Goal: Information Seeking & Learning: Find specific fact

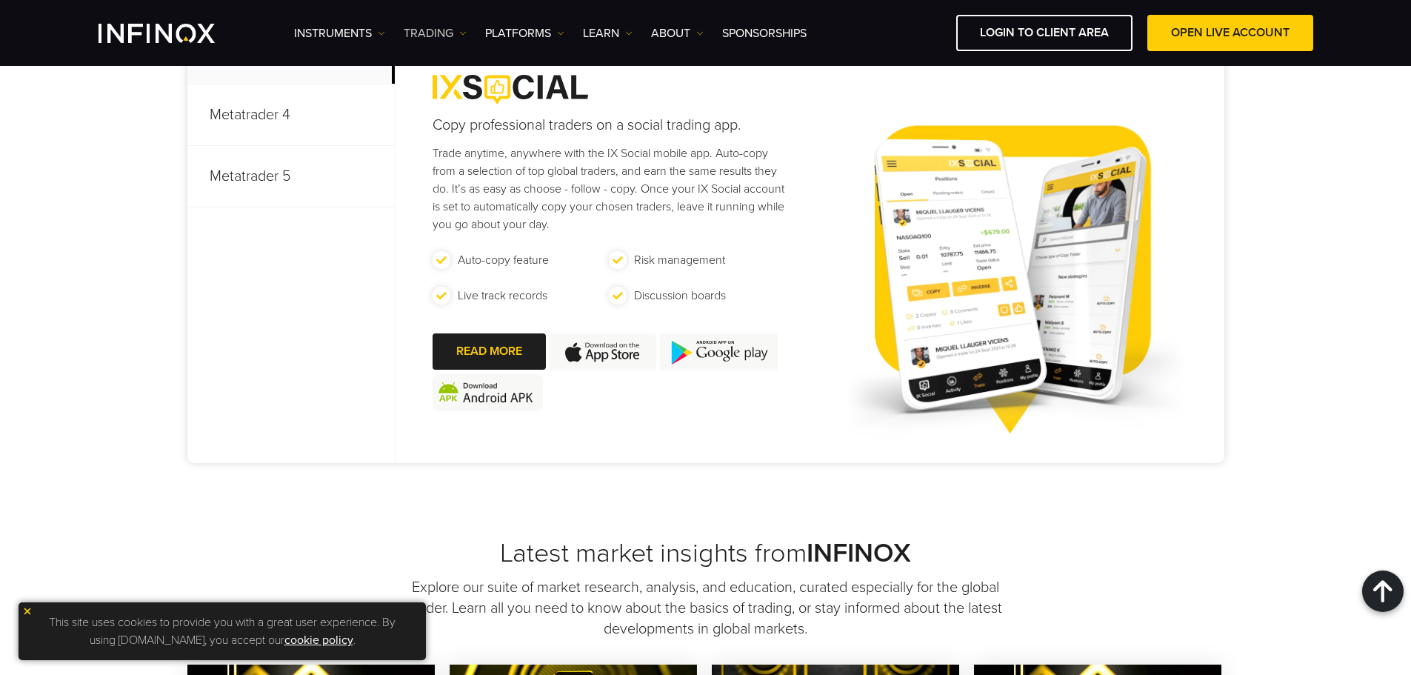
click at [438, 31] on link "TRADING" at bounding box center [435, 33] width 63 height 18
click at [536, 40] on link "PLATFORMS" at bounding box center [524, 33] width 79 height 18
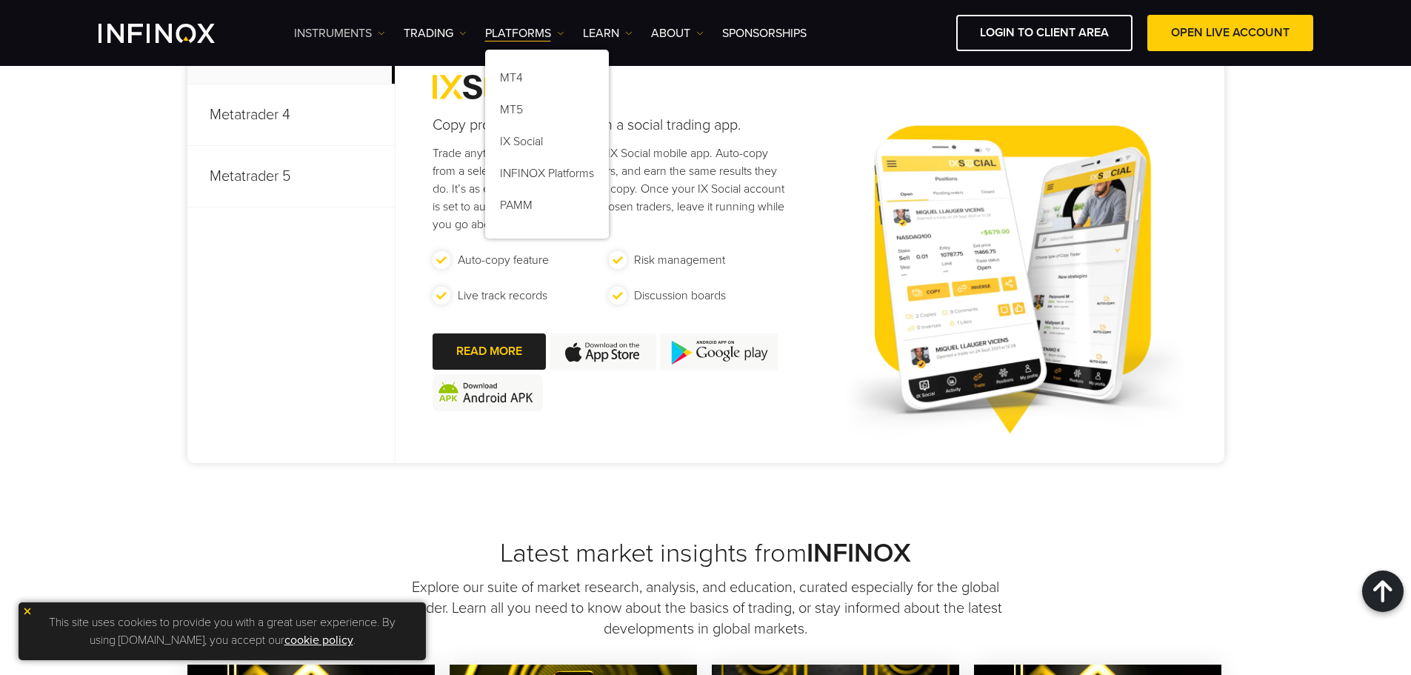
click at [372, 35] on link "Instruments" at bounding box center [339, 33] width 91 height 18
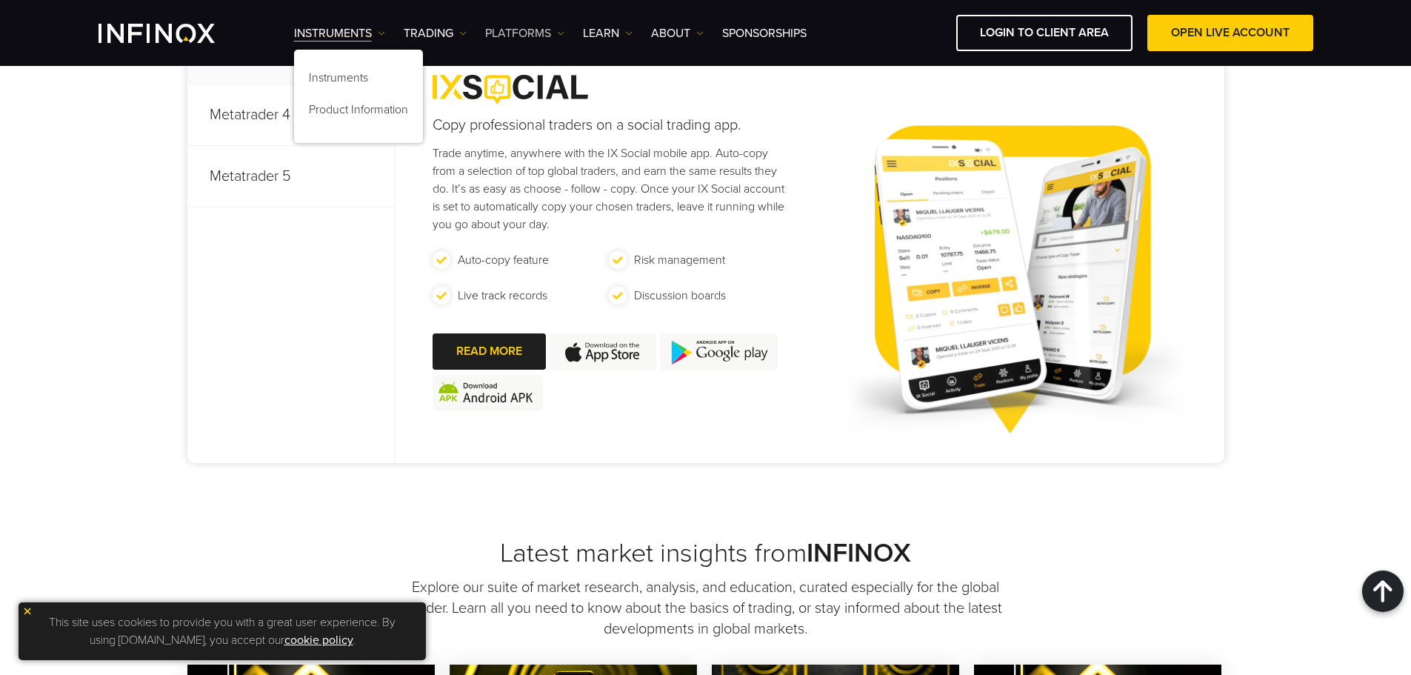
click at [546, 39] on link "PLATFORMS" at bounding box center [524, 33] width 79 height 18
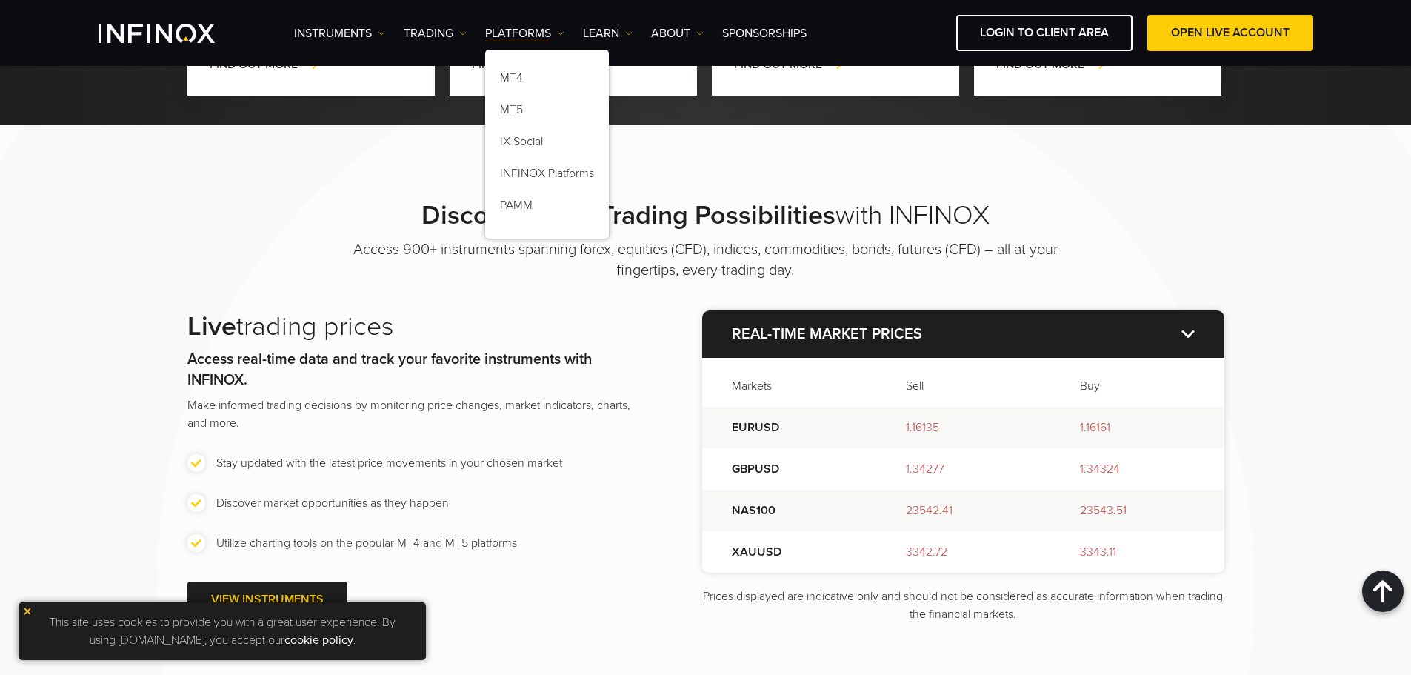
scroll to position [1852, 0]
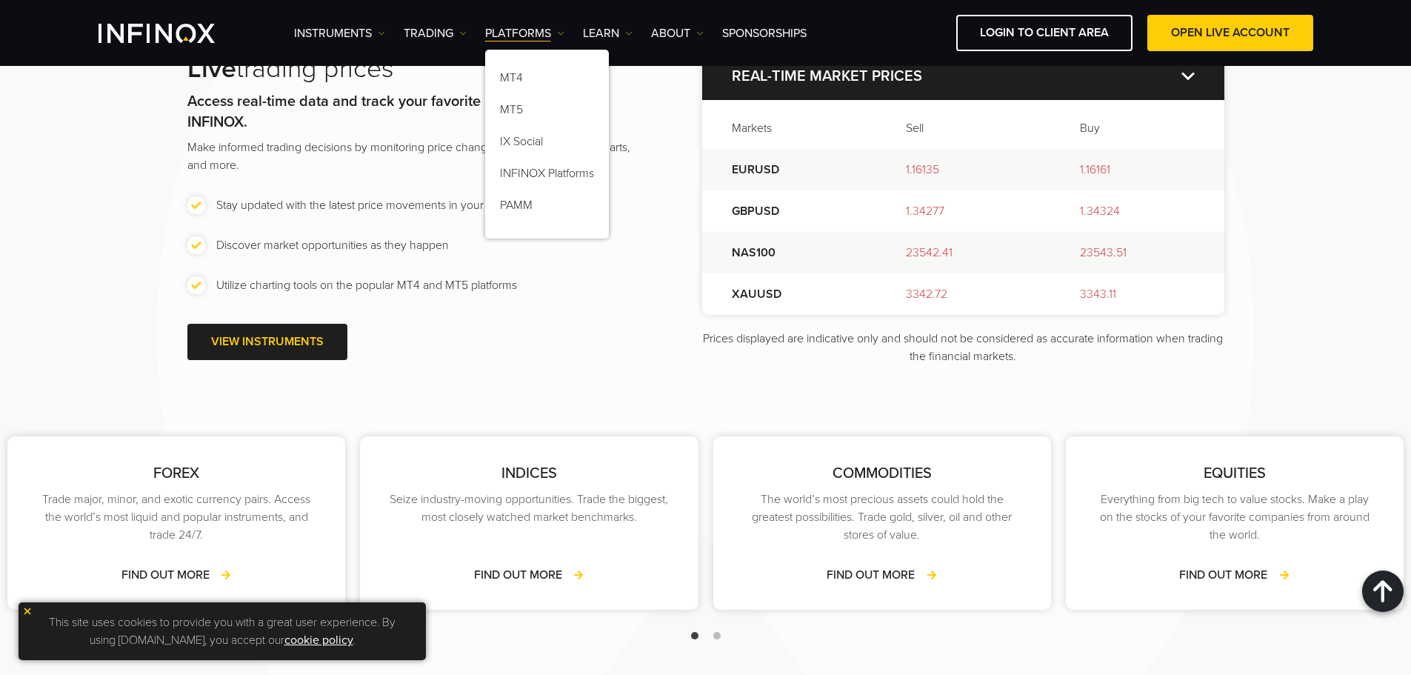
click at [590, 378] on div "FOREX Trade major, minor, and exotic currency pairs. Access the world’s most li…" at bounding box center [705, 508] width 1411 height 287
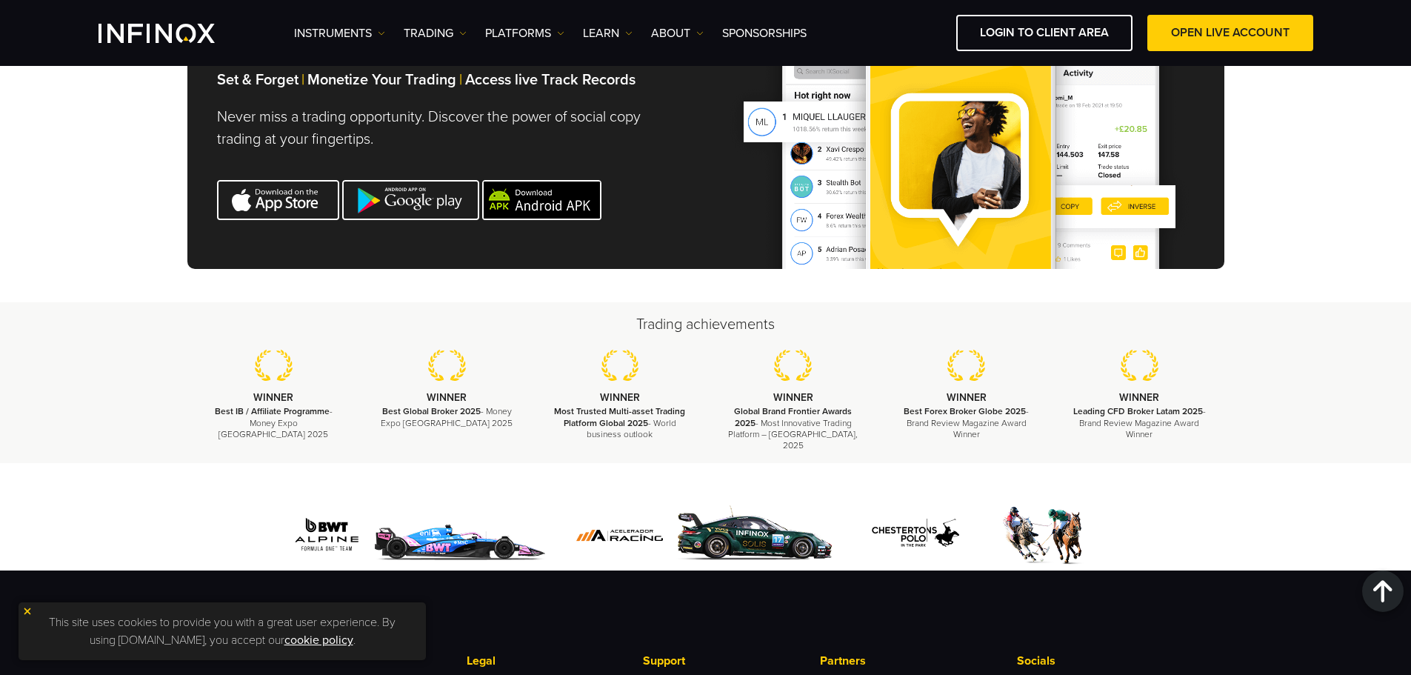
scroll to position [5008, 0]
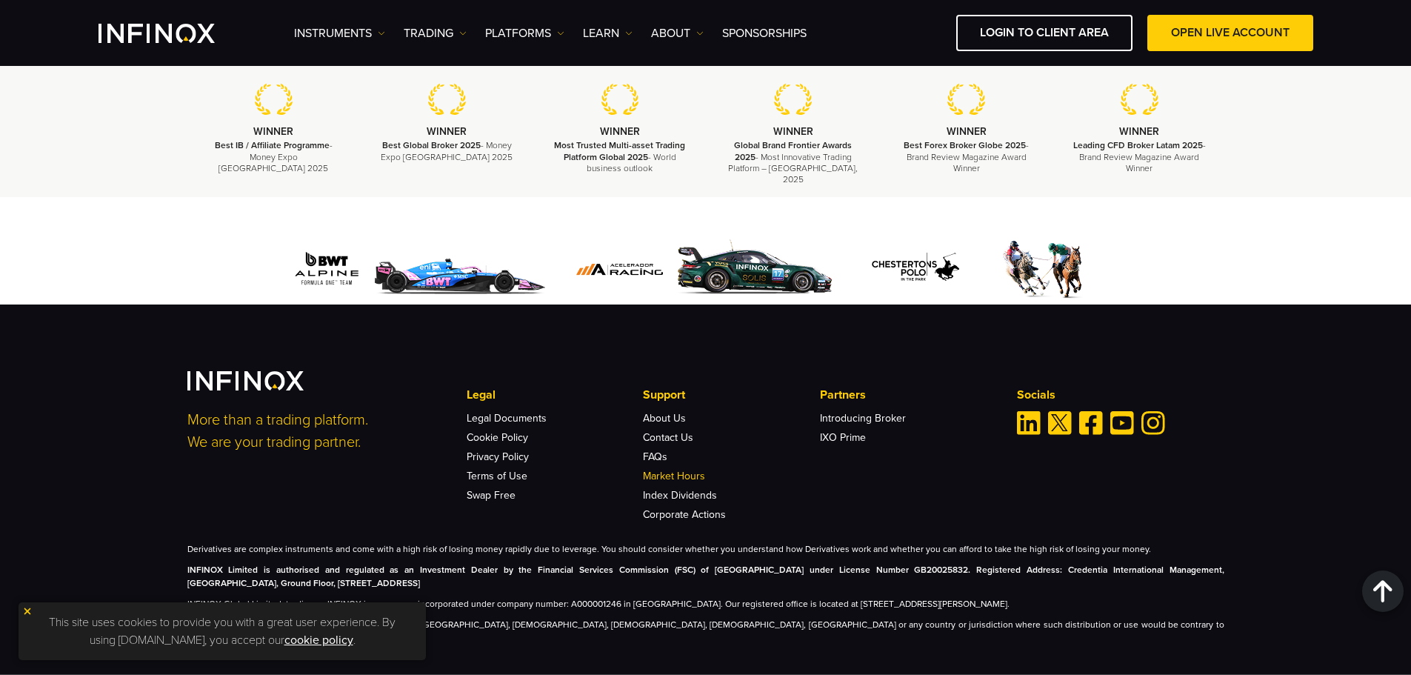
click at [694, 470] on link "Market Hours" at bounding box center [674, 476] width 62 height 13
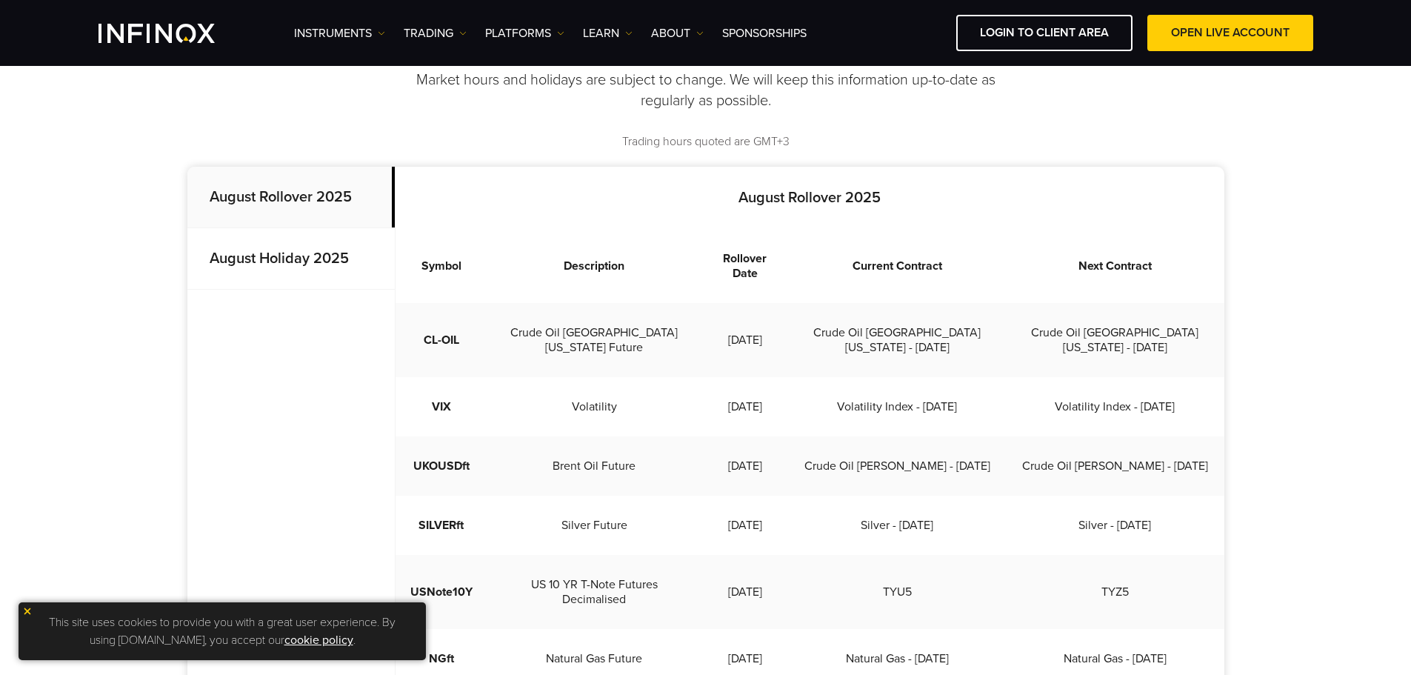
click at [297, 264] on strong "August Holiday 2025" at bounding box center [279, 259] width 139 height 18
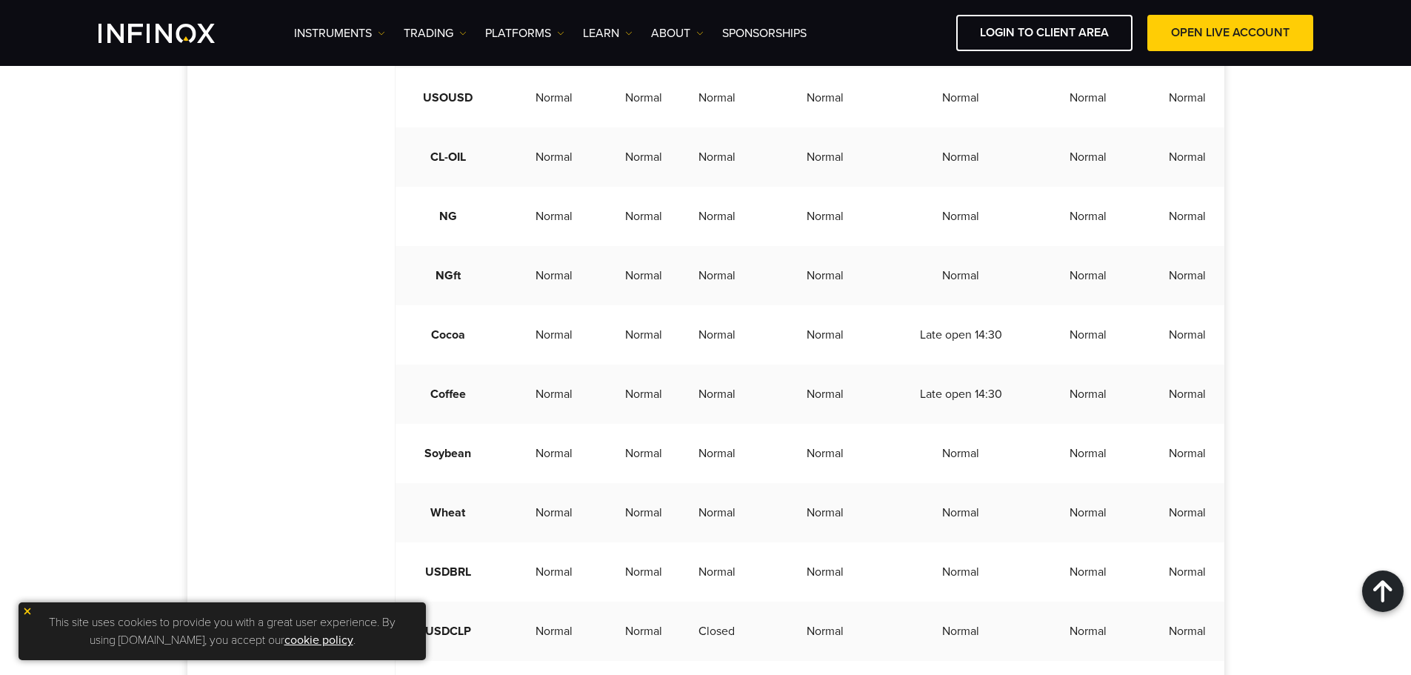
scroll to position [2667, 0]
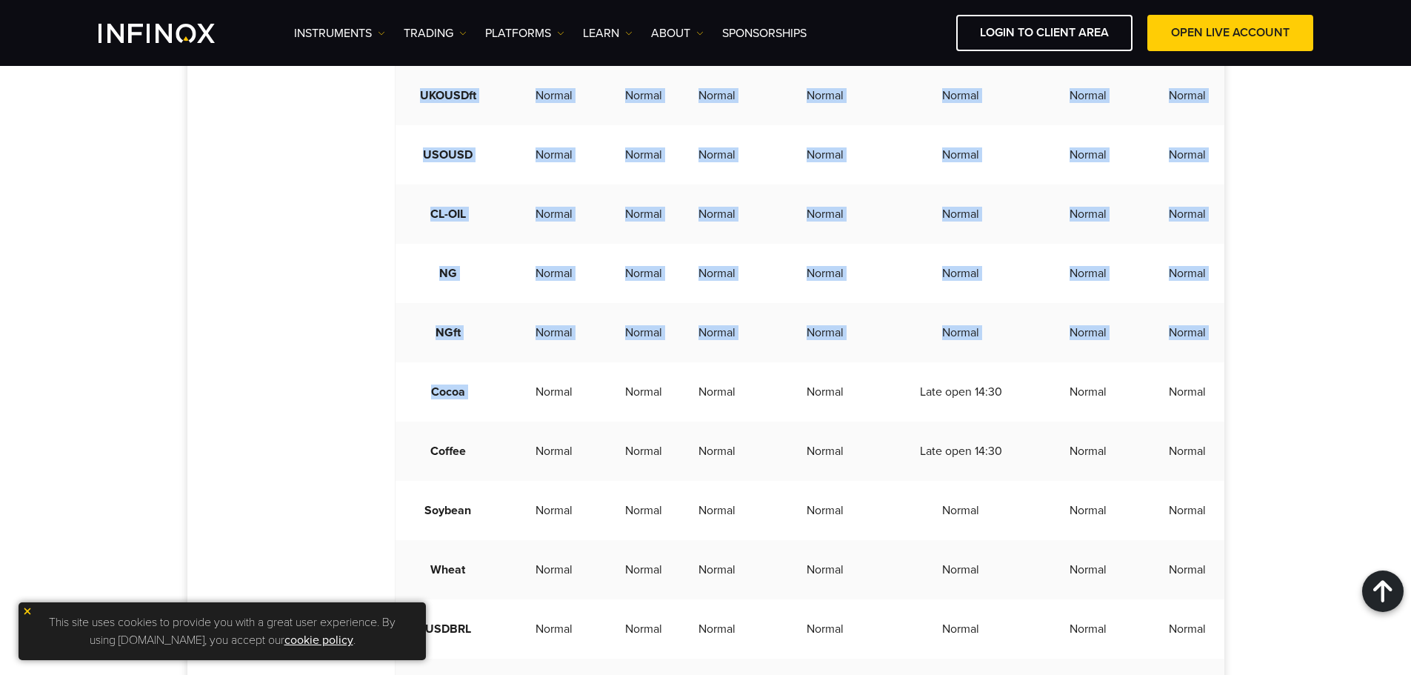
drag, startPoint x: 520, startPoint y: 449, endPoint x: 387, endPoint y: 503, distance: 143.9
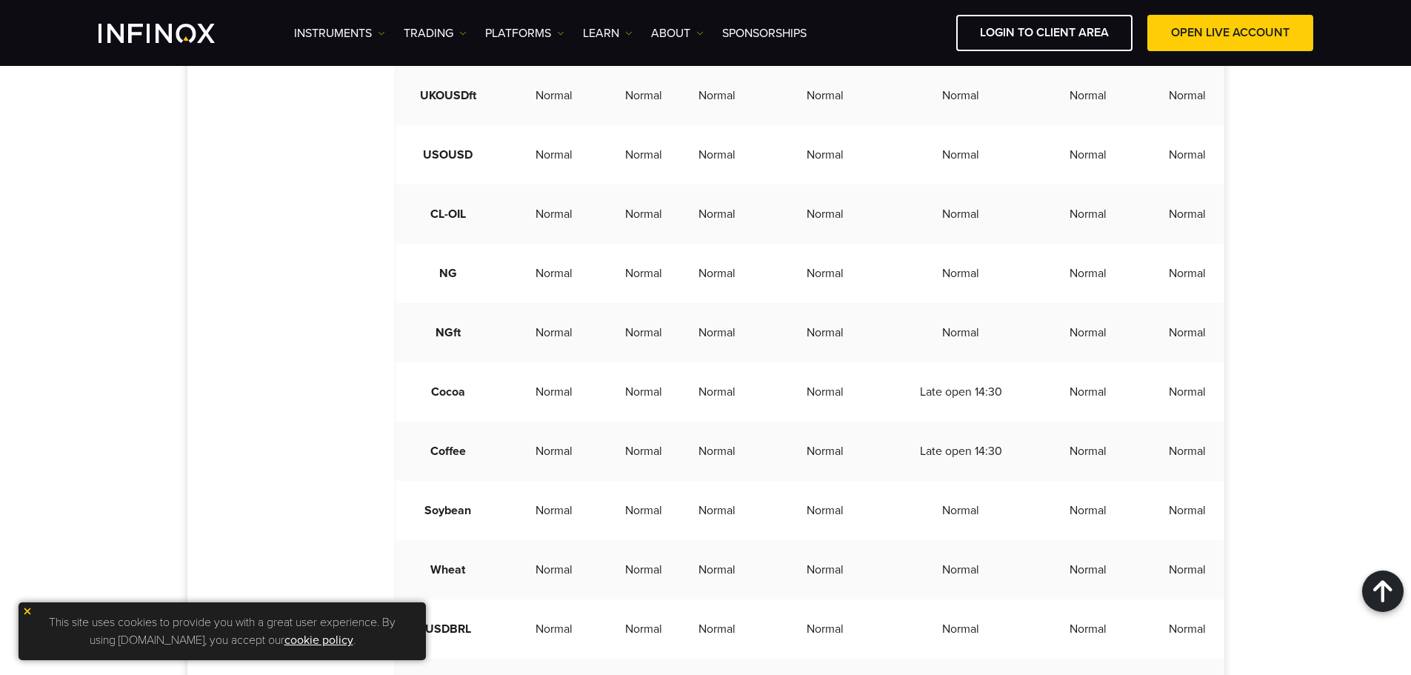
click at [898, 481] on td "Normal" at bounding box center [825, 451] width 144 height 59
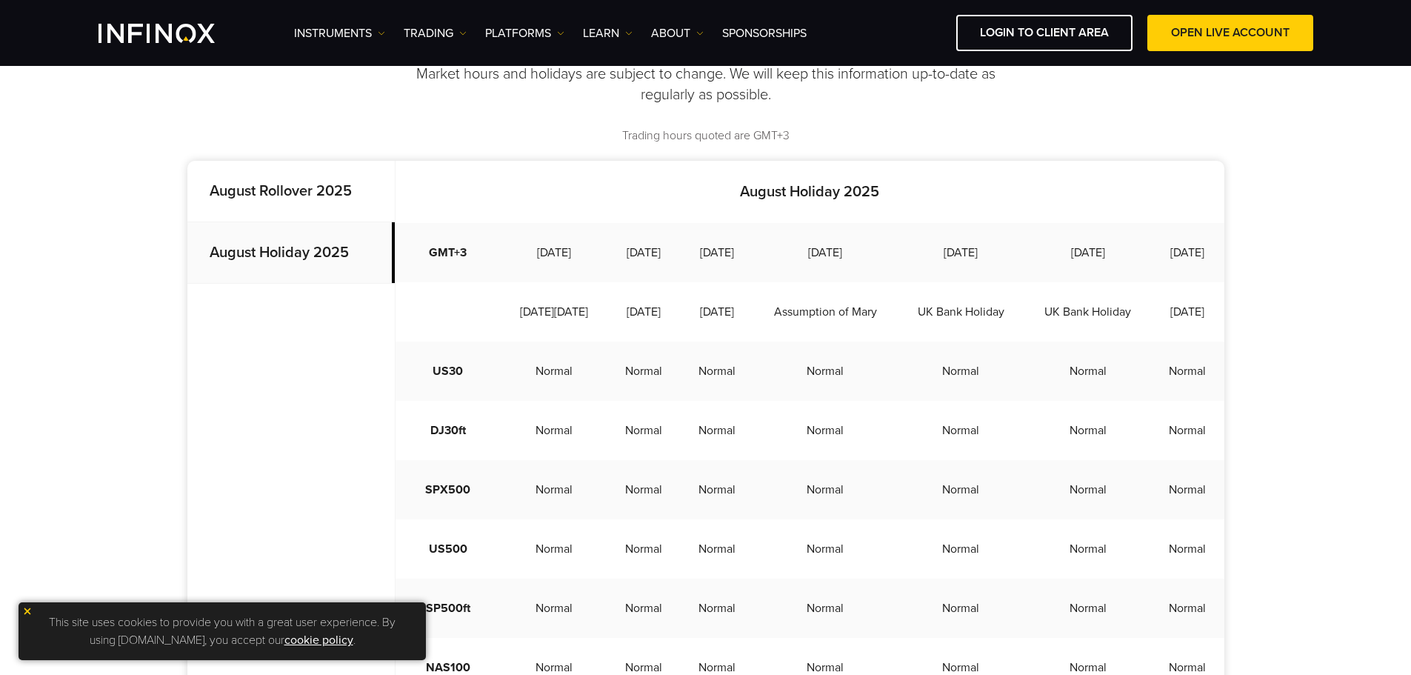
scroll to position [370, 0]
